Goal: Task Accomplishment & Management: Use online tool/utility

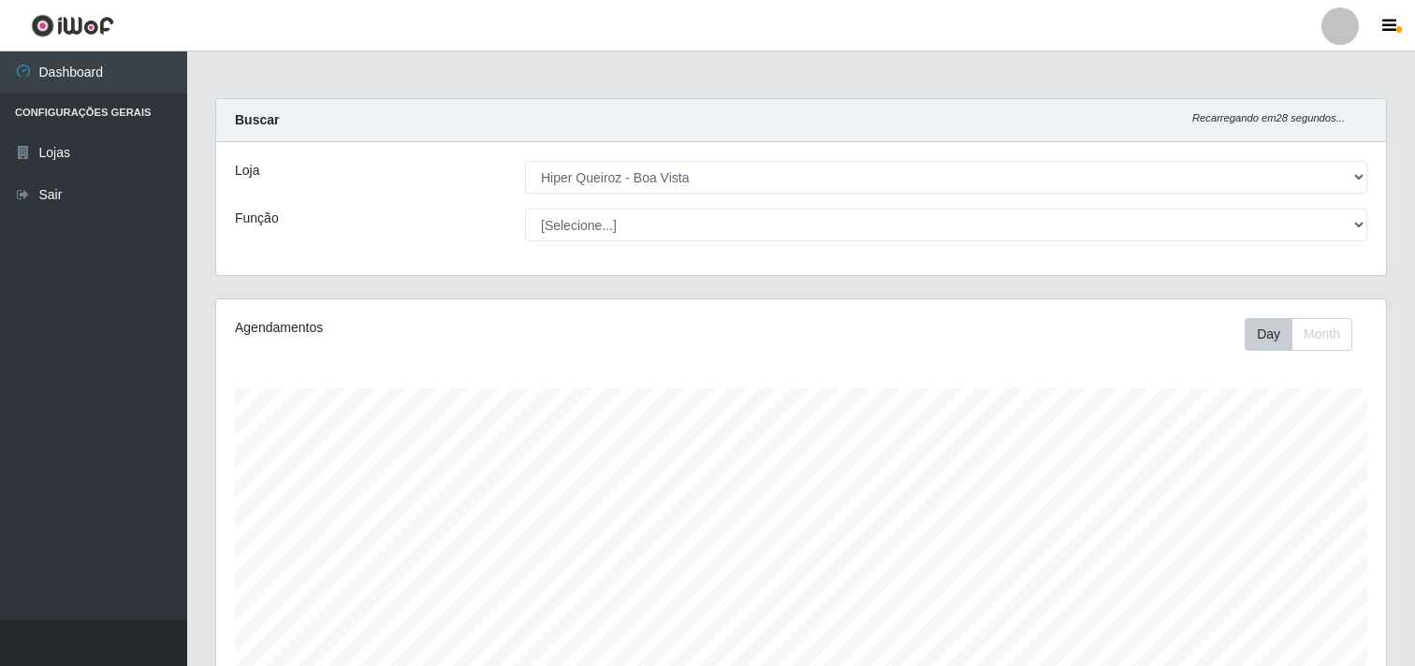
select select "514"
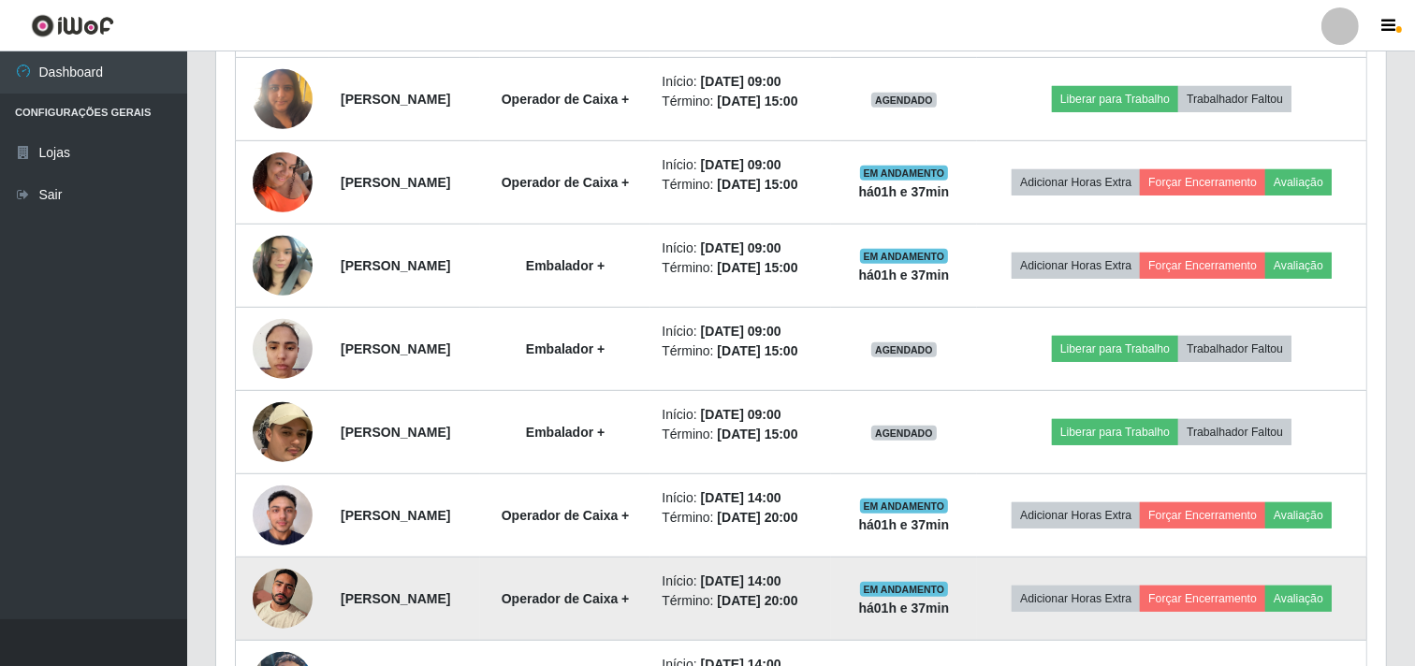
scroll to position [786, 0]
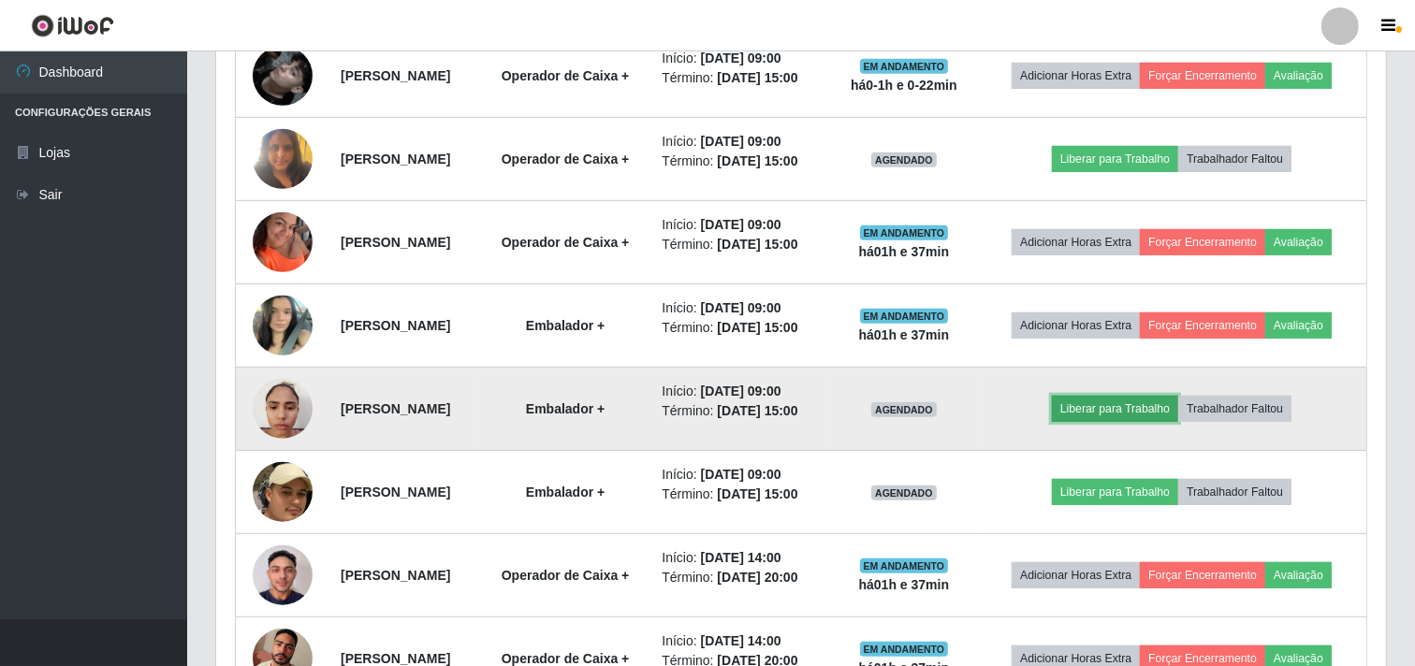
click at [1125, 404] on button "Liberar para Trabalho" at bounding box center [1115, 409] width 126 height 26
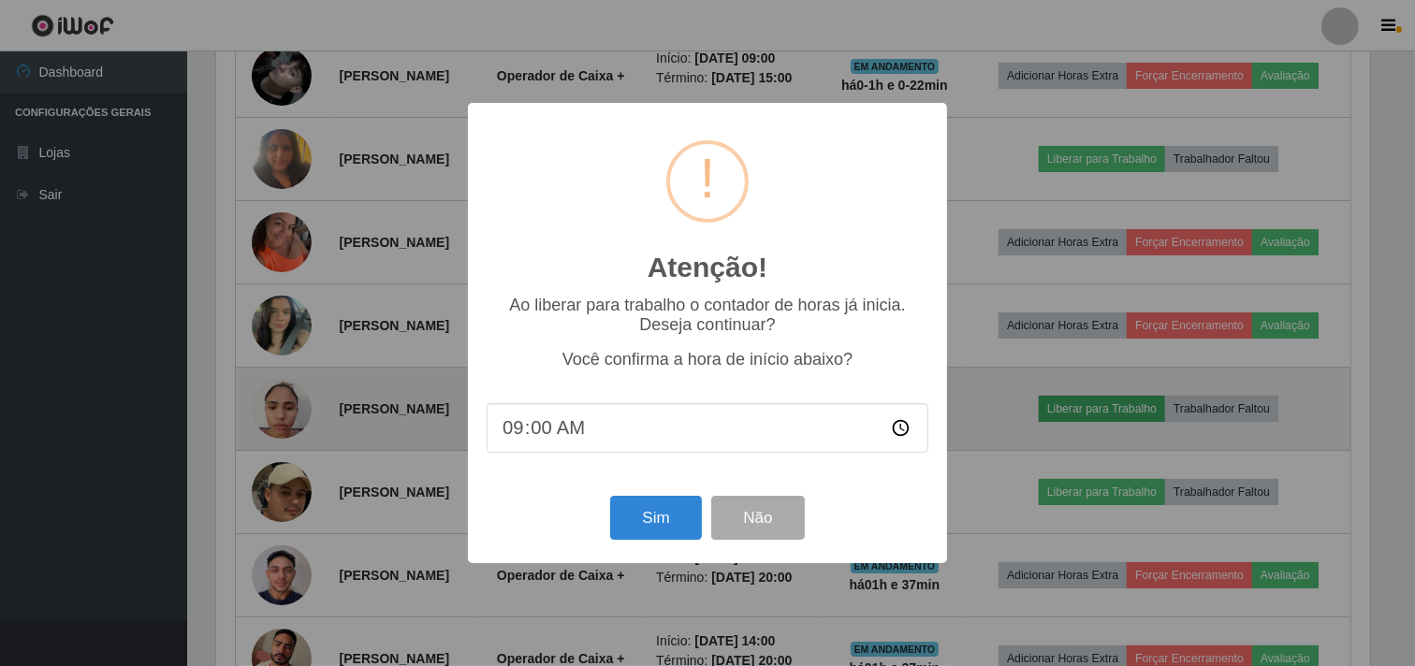
scroll to position [387, 1158]
type input "08:37"
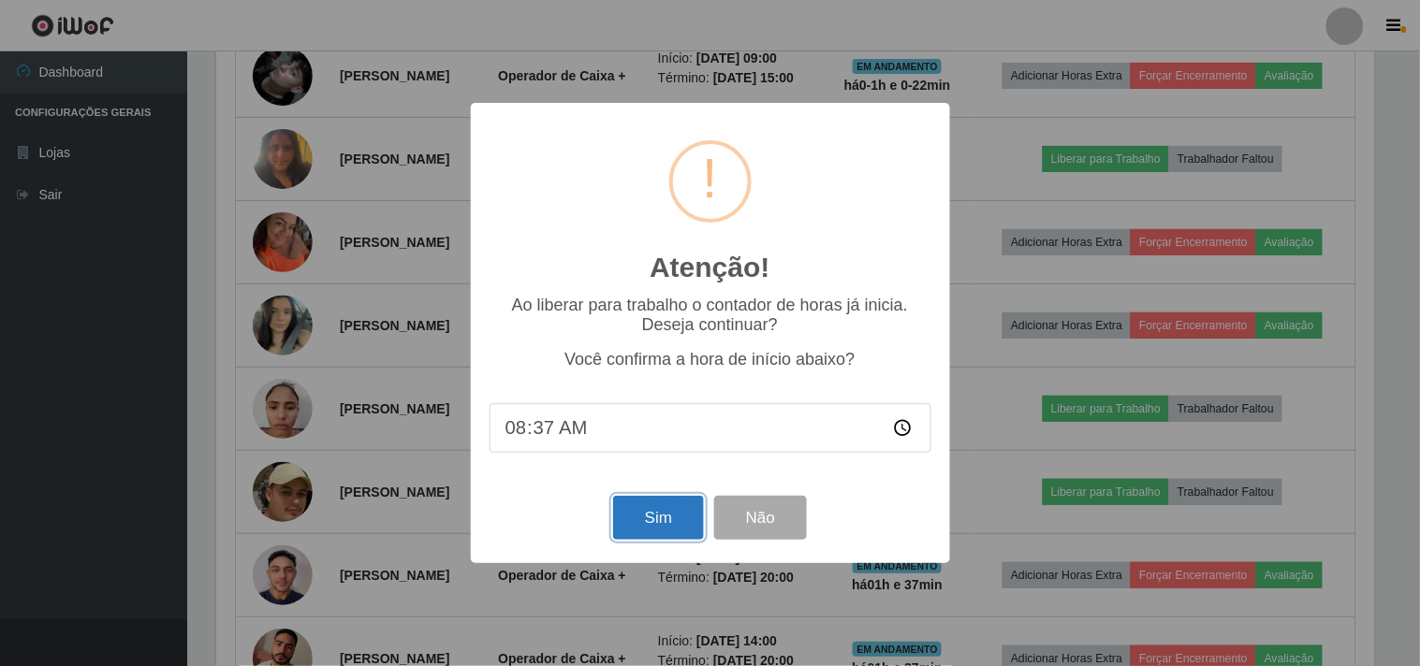
click at [655, 526] on button "Sim" at bounding box center [658, 518] width 91 height 44
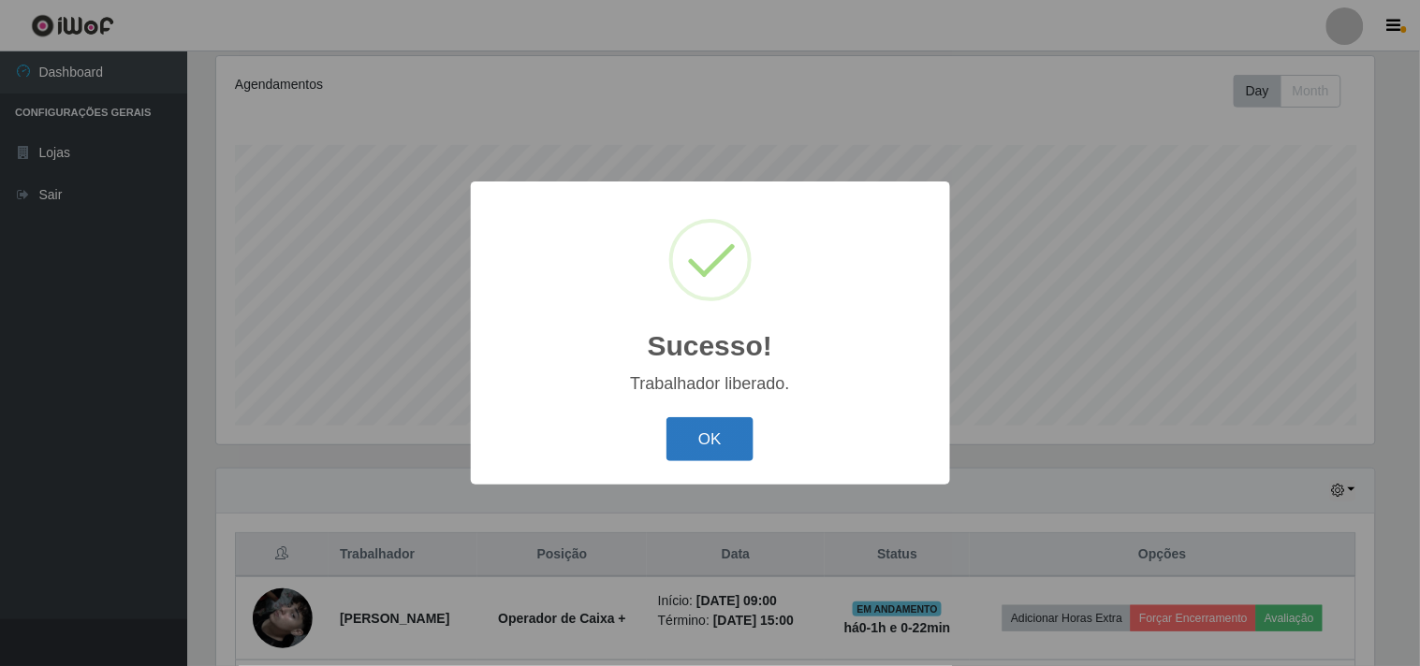
click at [690, 446] on button "OK" at bounding box center [709, 439] width 87 height 44
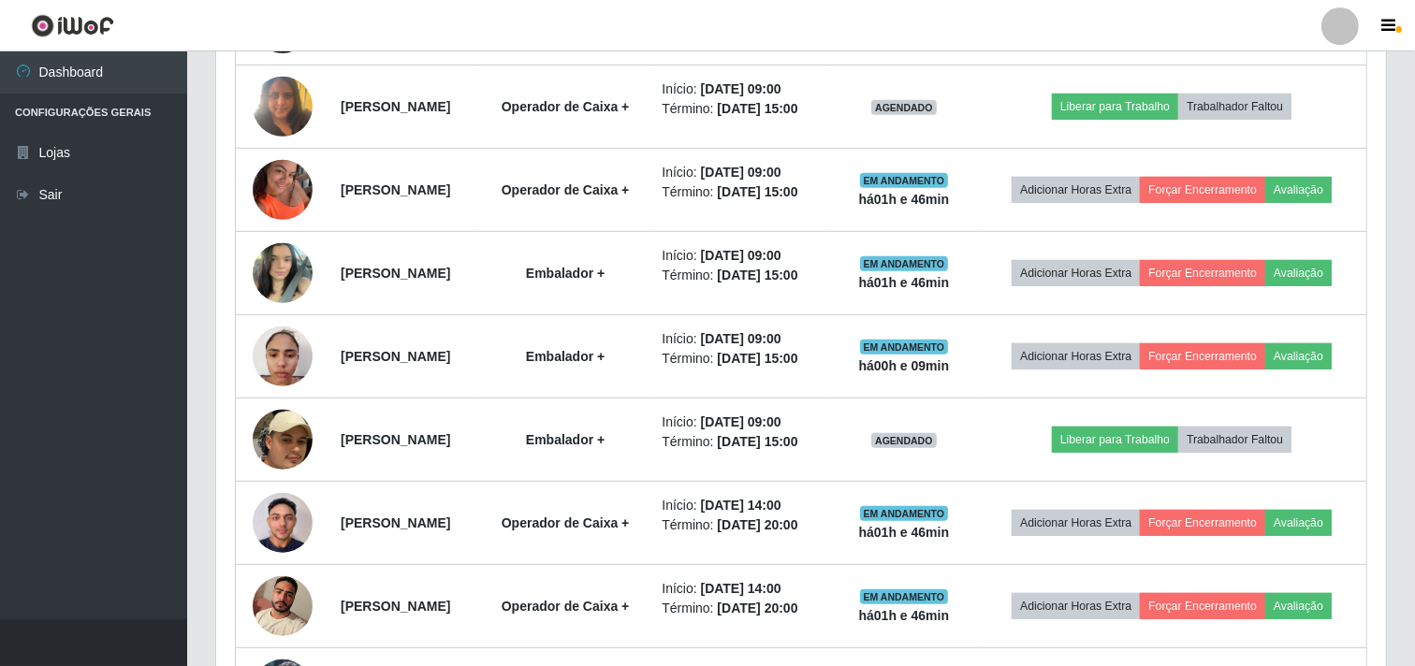
scroll to position [867, 0]
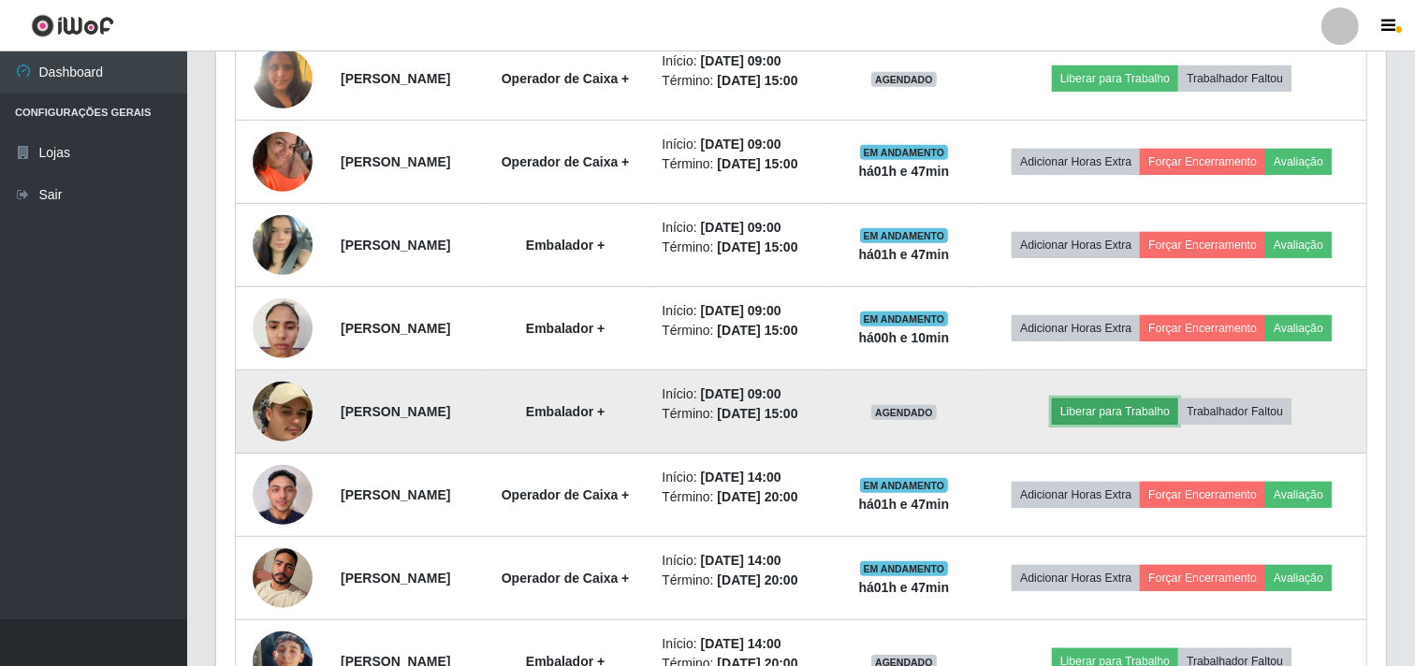
click at [1123, 416] on button "Liberar para Trabalho" at bounding box center [1115, 412] width 126 height 26
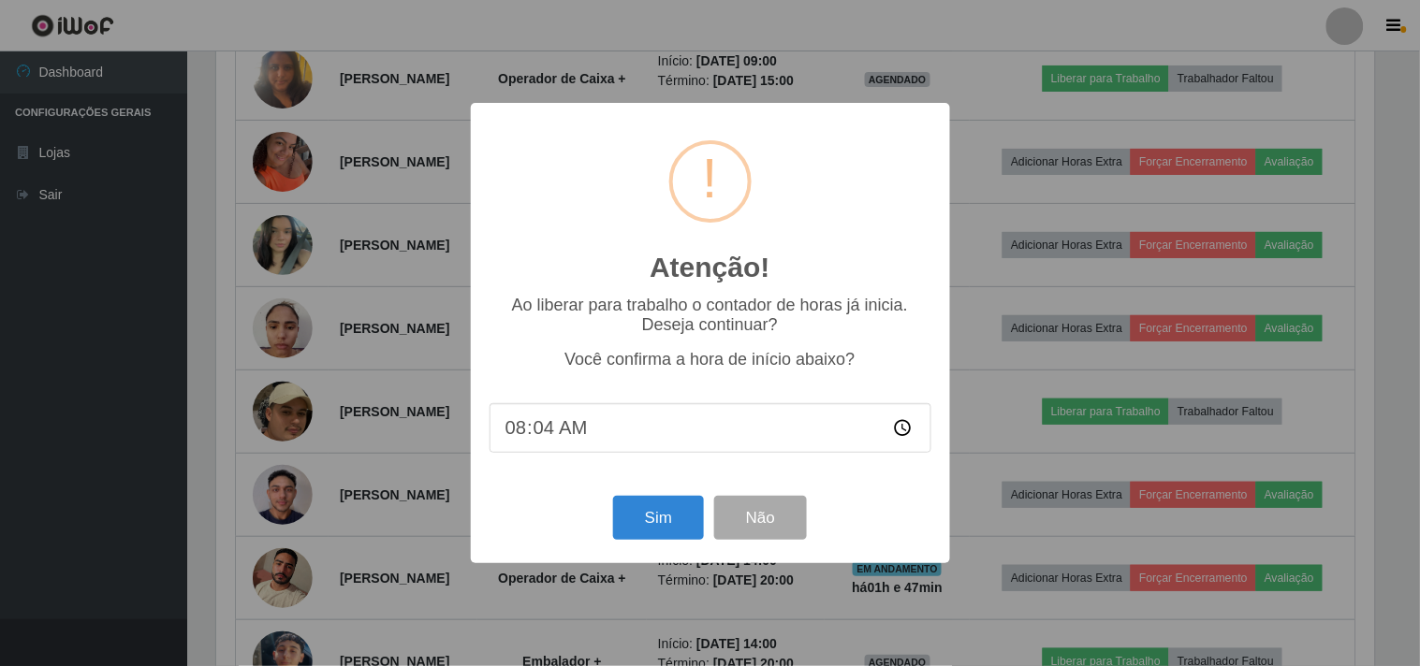
type input "08:47"
click at [648, 526] on button "Sim" at bounding box center [658, 518] width 91 height 44
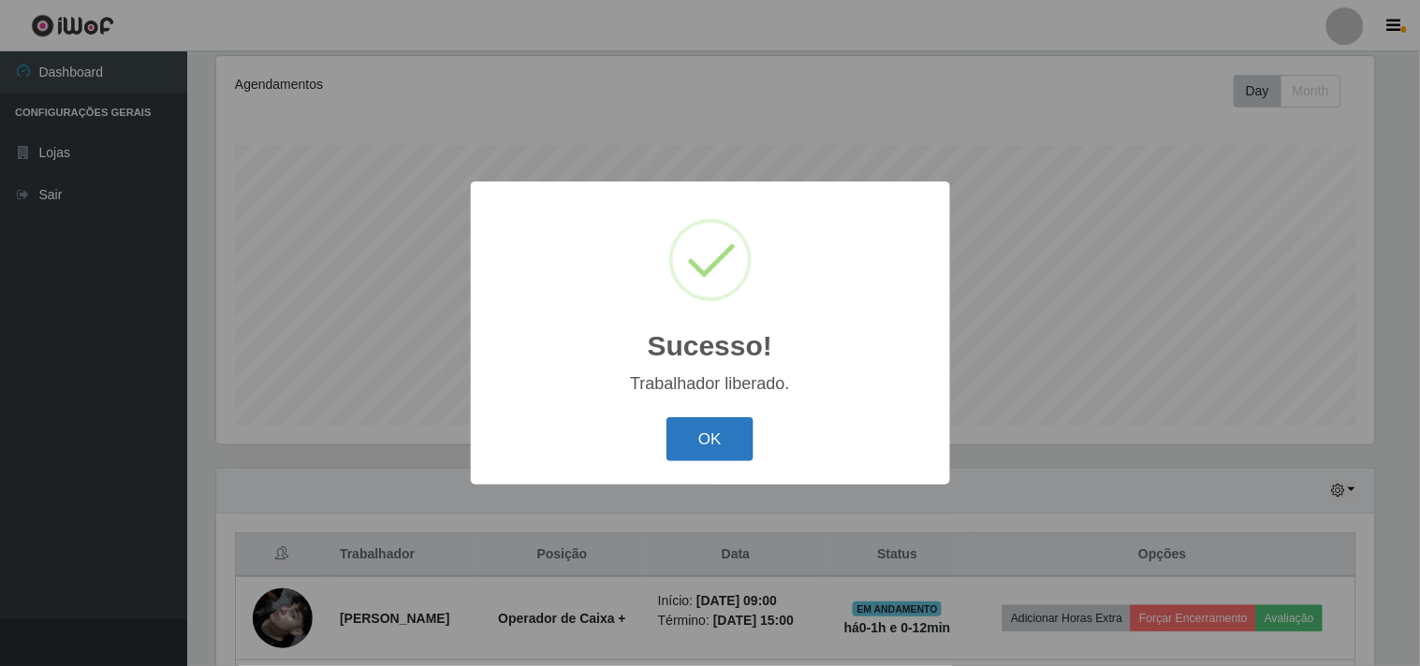
click at [703, 434] on button "OK" at bounding box center [709, 439] width 87 height 44
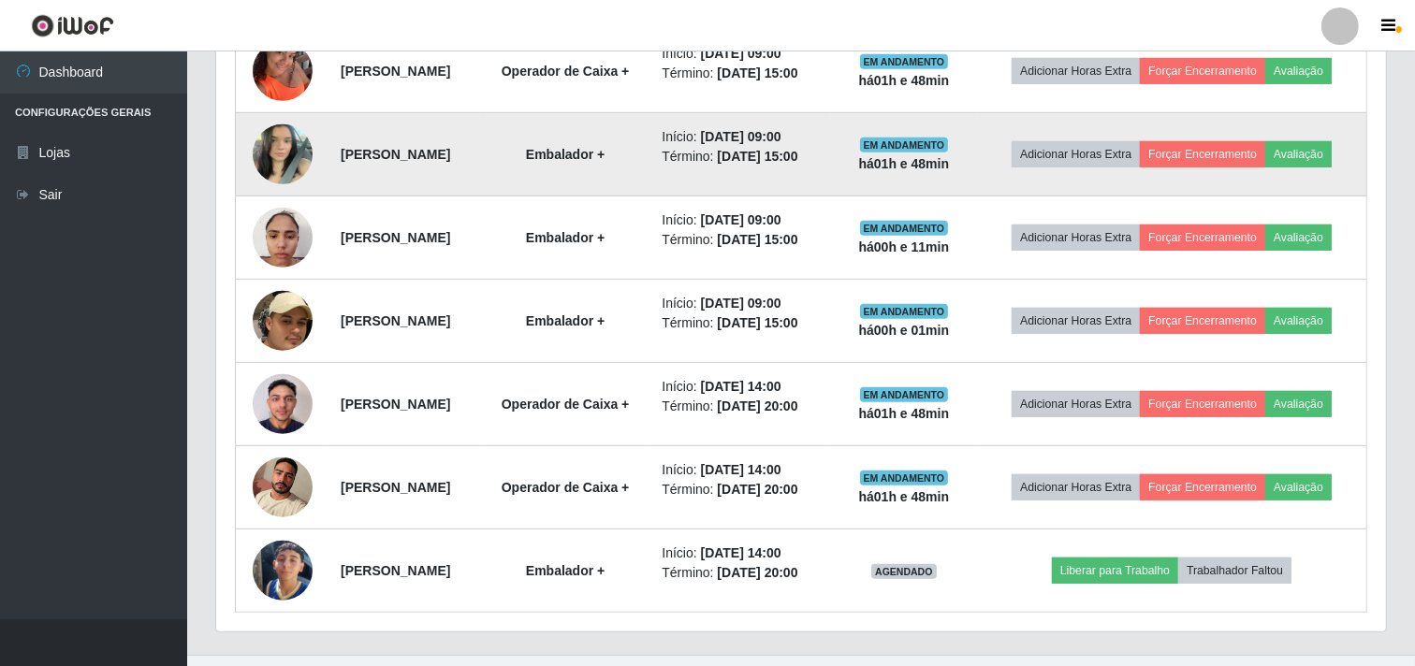
scroll to position [994, 0]
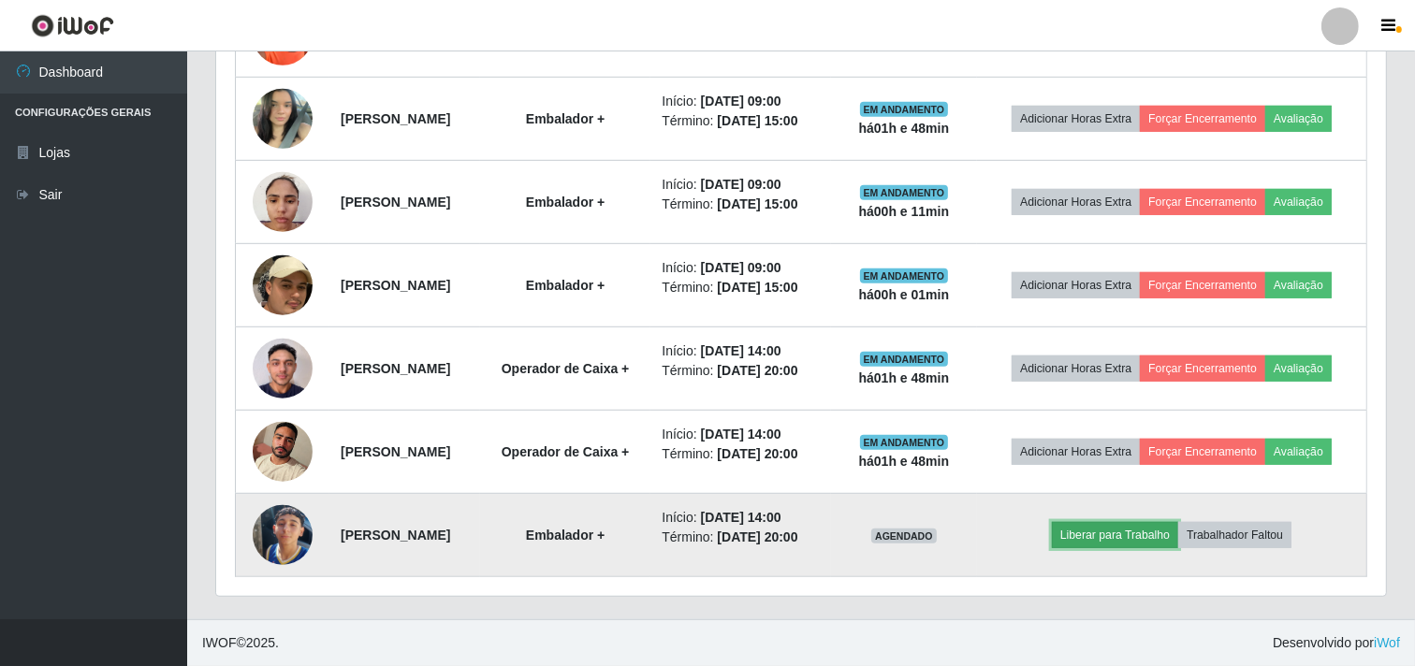
click at [1124, 536] on button "Liberar para Trabalho" at bounding box center [1115, 535] width 126 height 26
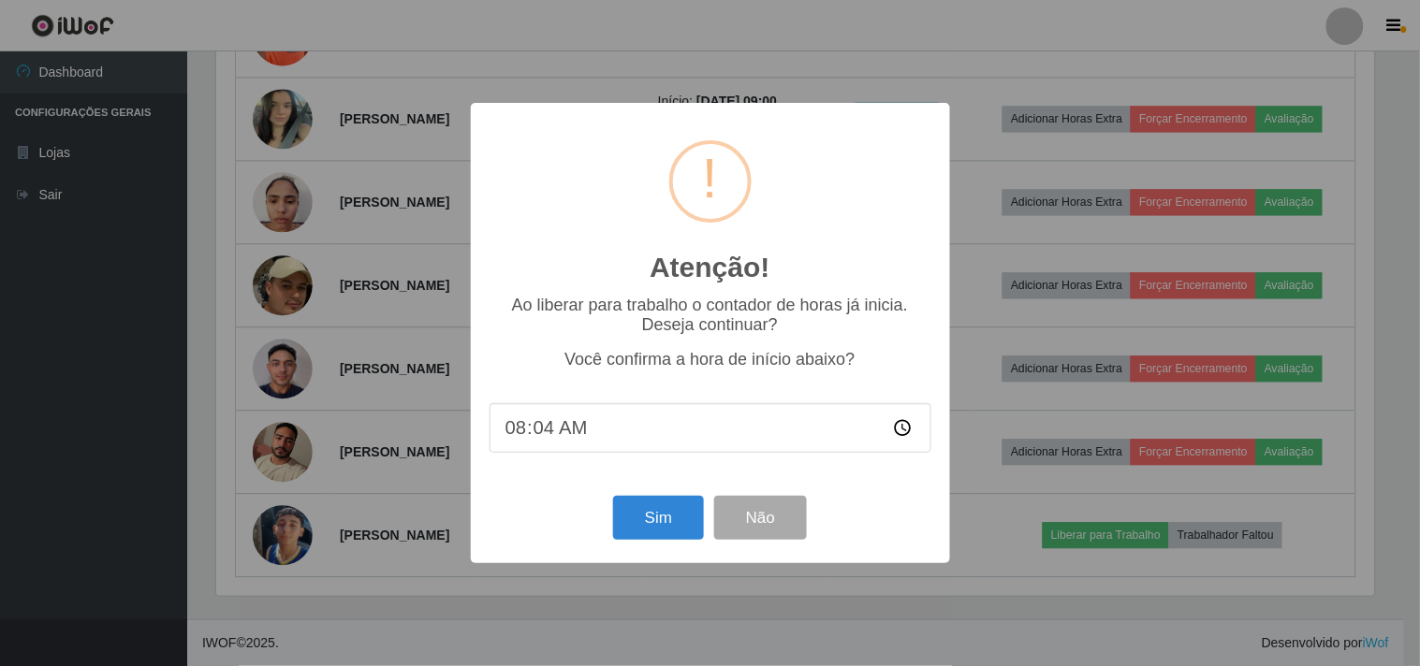
type input "08:49"
click at [651, 526] on button "Sim" at bounding box center [658, 518] width 91 height 44
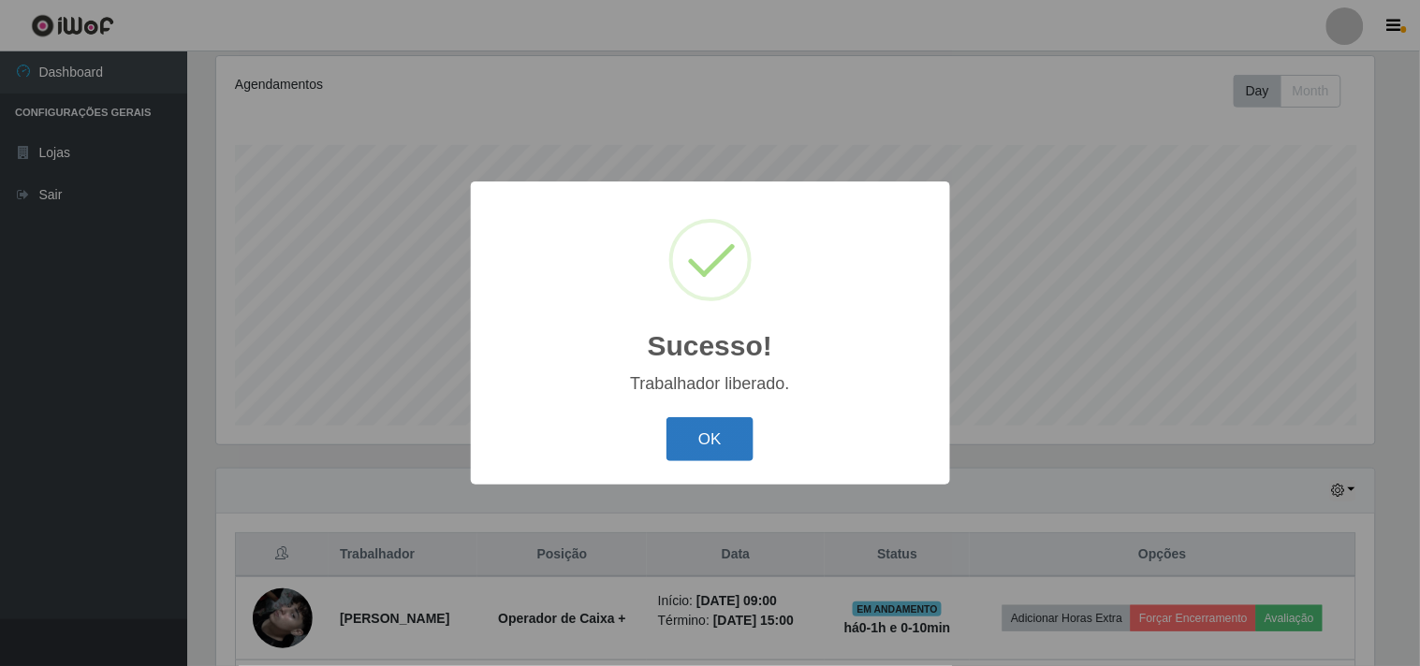
click at [684, 445] on button "OK" at bounding box center [709, 439] width 87 height 44
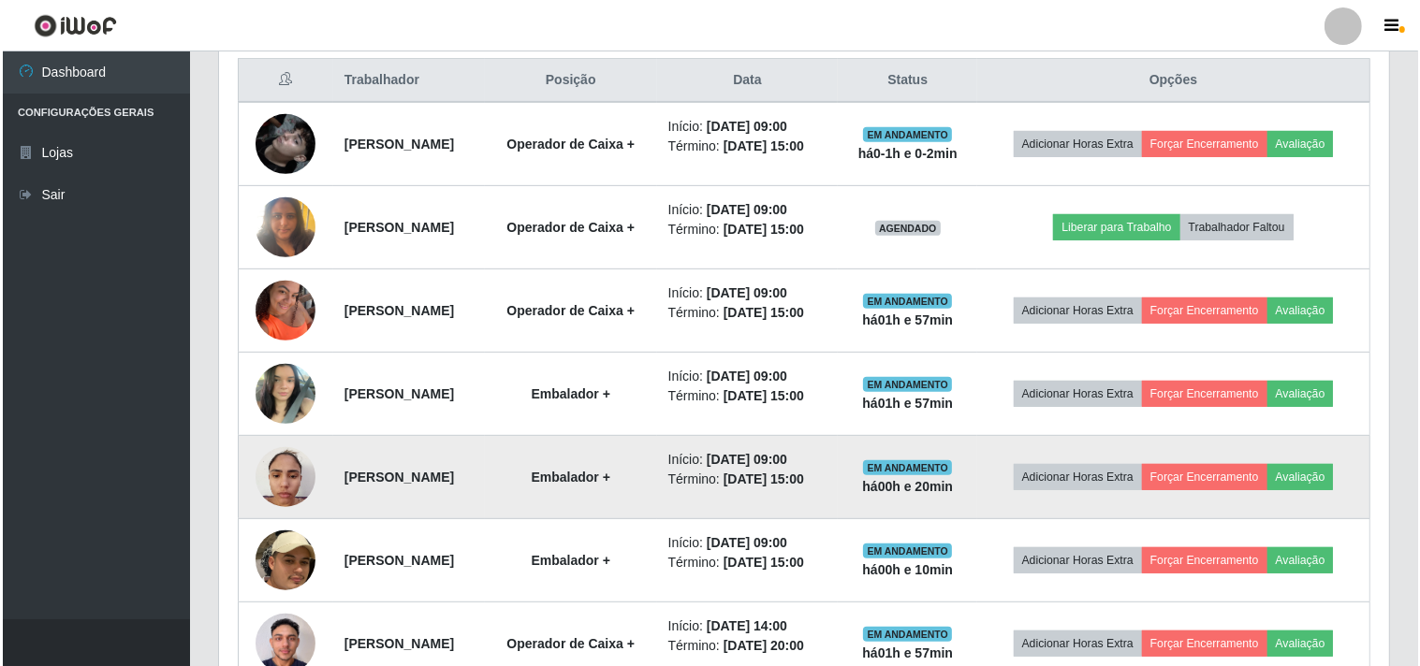
scroll to position [681, 0]
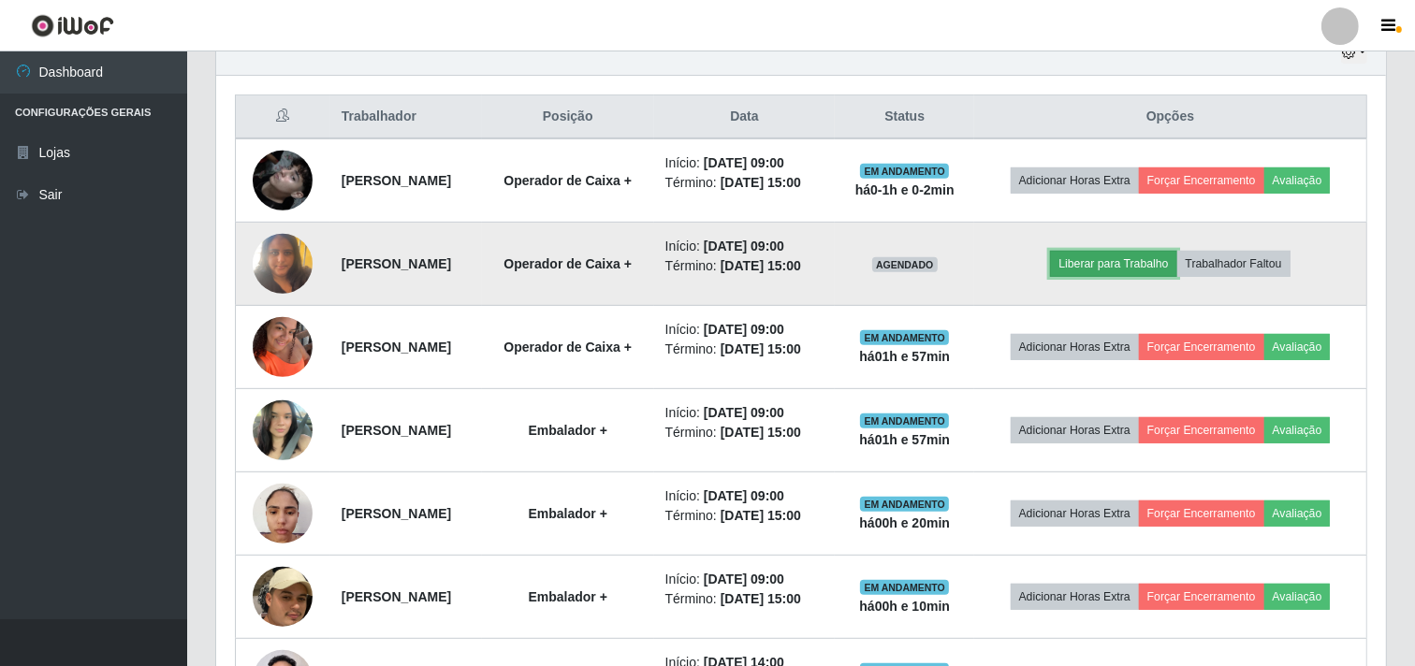
click at [1144, 265] on button "Liberar para Trabalho" at bounding box center [1113, 264] width 126 height 26
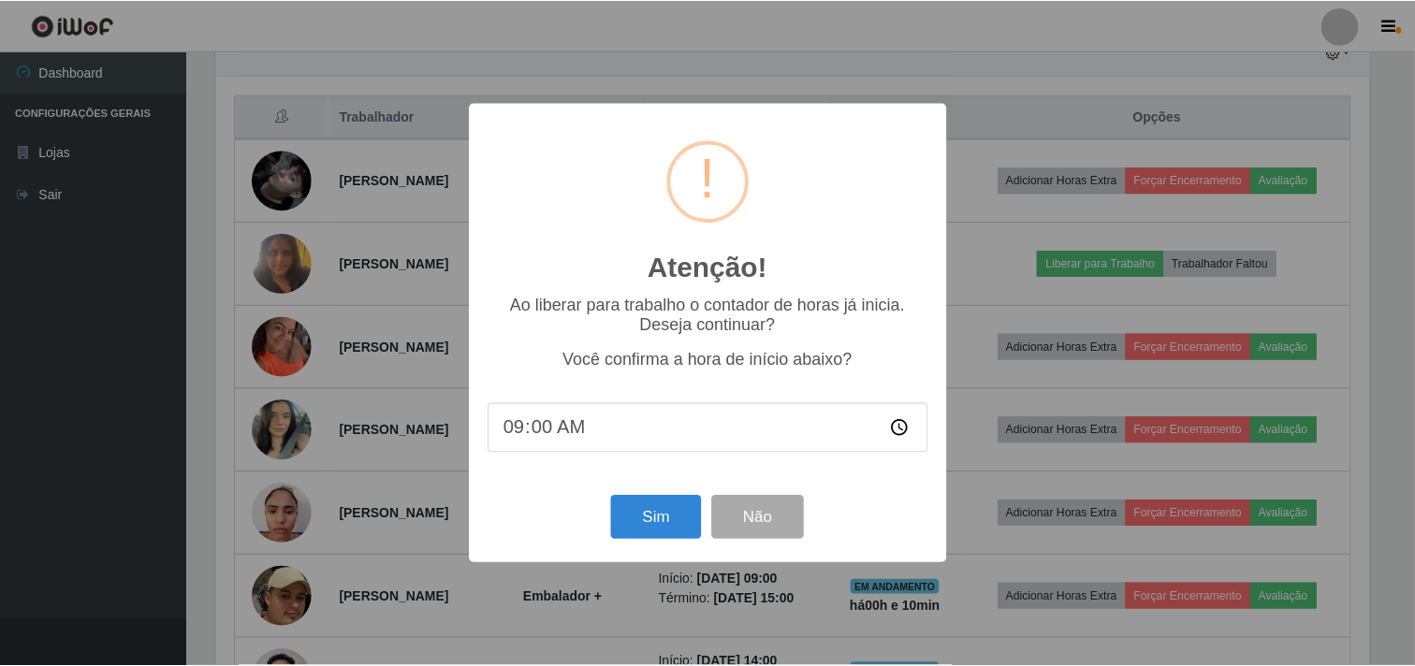
scroll to position [387, 1158]
type input "08:58"
click at [676, 531] on button "Sim" at bounding box center [658, 518] width 91 height 44
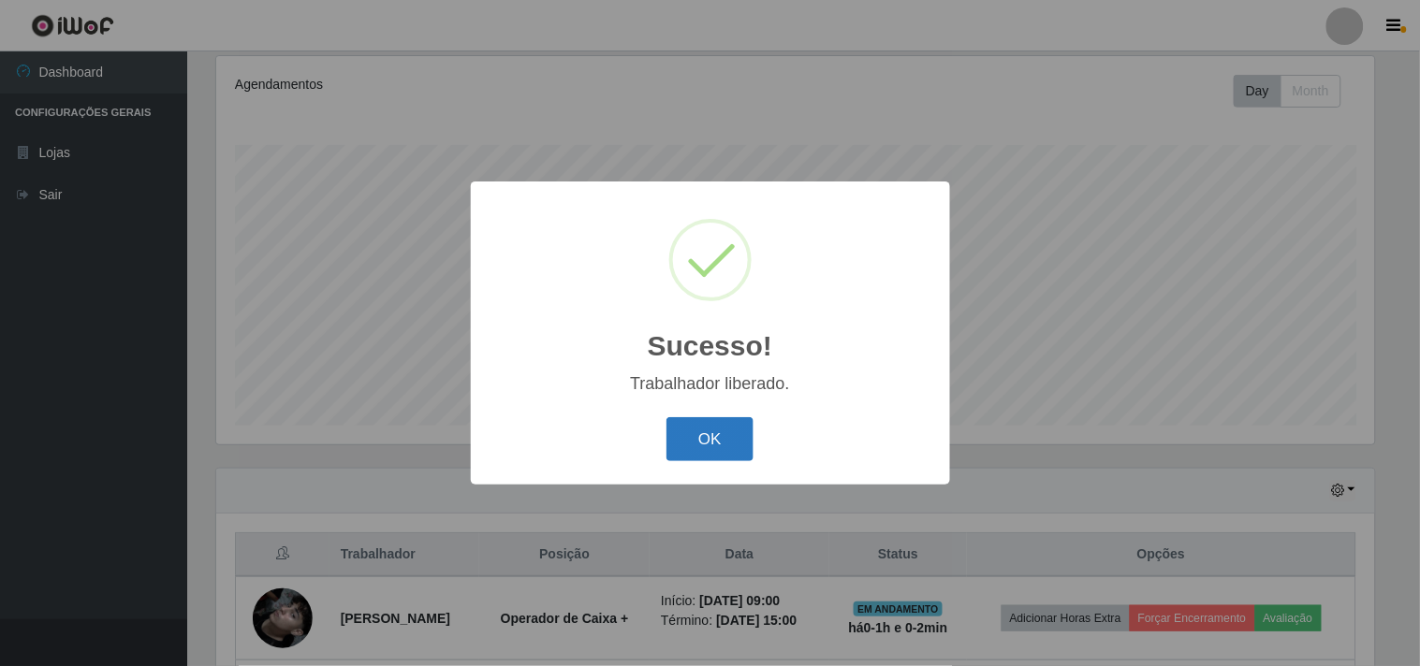
click at [736, 443] on button "OK" at bounding box center [709, 439] width 87 height 44
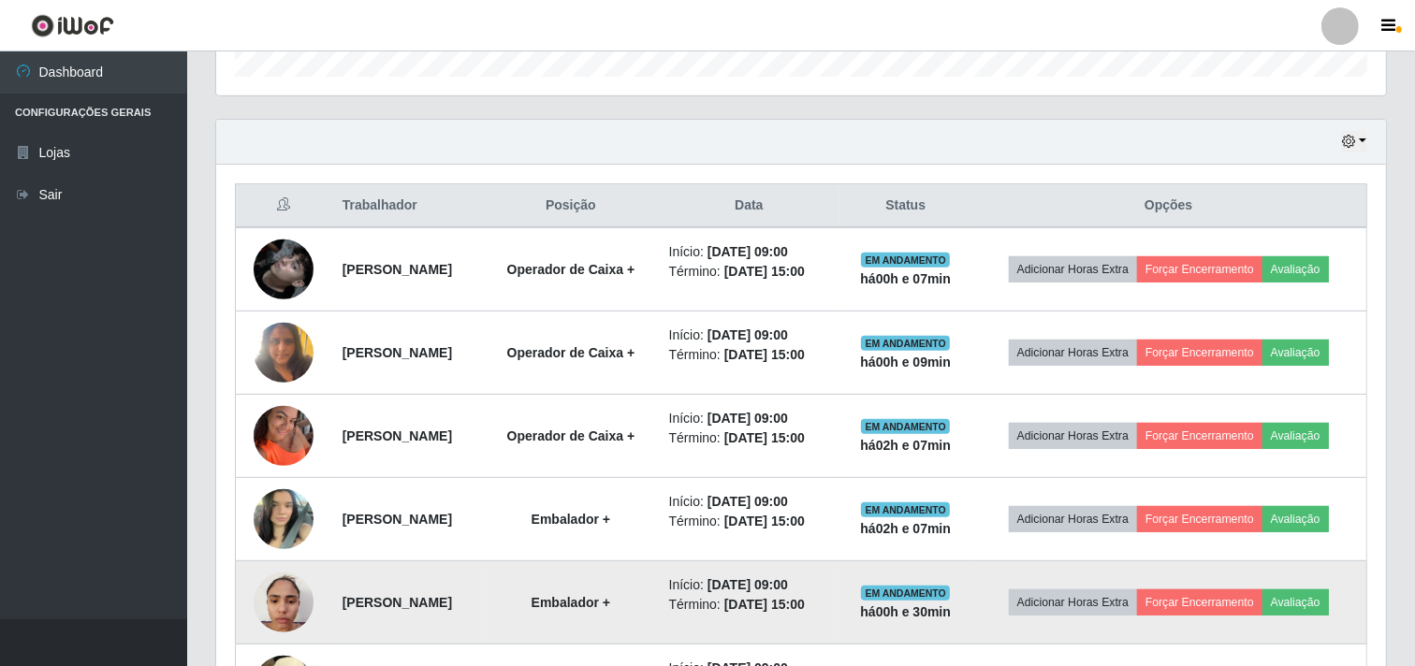
scroll to position [577, 0]
